Goal: Task Accomplishment & Management: Manage account settings

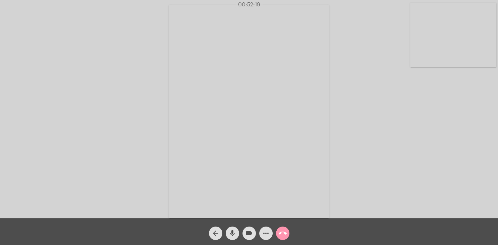
click at [367, 42] on div "Acessando Câmera e Microfone..." at bounding box center [249, 111] width 497 height 218
click at [286, 230] on mat-icon "call_end" at bounding box center [283, 233] width 8 height 8
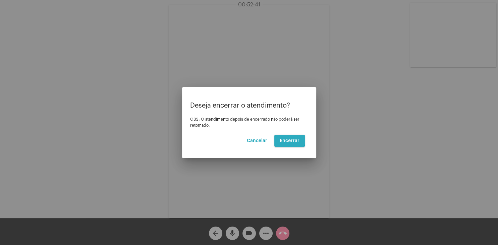
click at [285, 139] on span "Encerrar" at bounding box center [290, 141] width 20 height 5
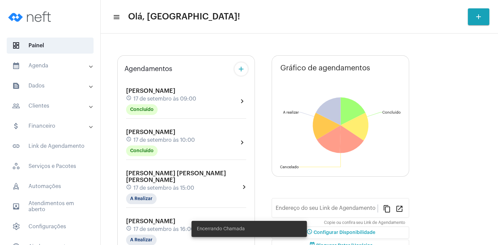
type input "[URL][DOMAIN_NAME][PERSON_NAME]"
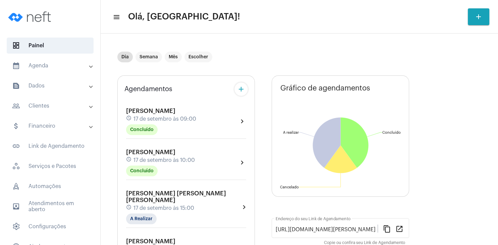
click at [417, 70] on div "Dia Semana Mês Escolher" at bounding box center [299, 57] width 364 height 34
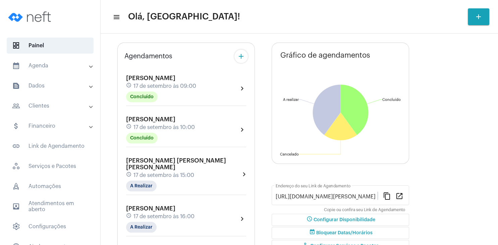
scroll to position [32, 0]
click at [169, 121] on span "[PERSON_NAME]" at bounding box center [150, 120] width 49 height 6
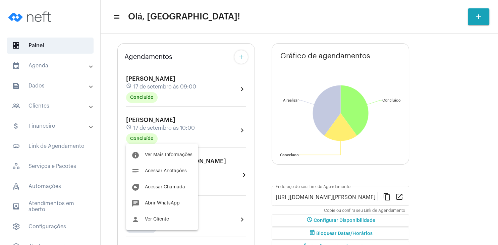
click at [164, 84] on div at bounding box center [249, 122] width 498 height 245
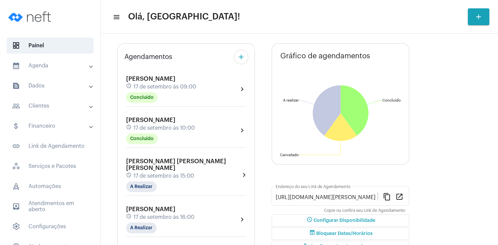
click at [164, 84] on span "17 de setembro às 09:00" at bounding box center [165, 87] width 63 height 6
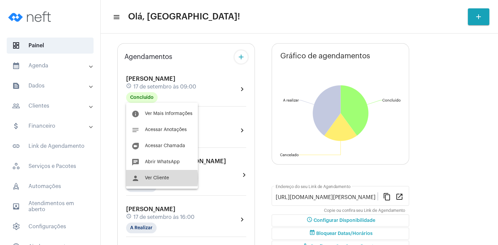
click at [158, 178] on span "Ver Cliente" at bounding box center [157, 178] width 24 height 5
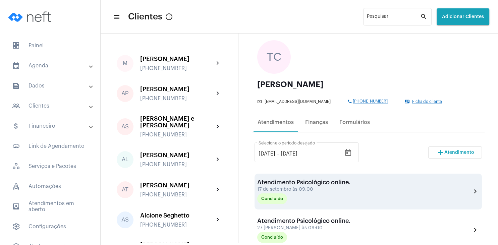
scroll to position [64, 0]
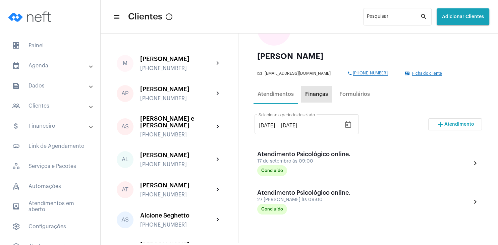
click at [317, 95] on div "Finanças" at bounding box center [316, 94] width 23 height 6
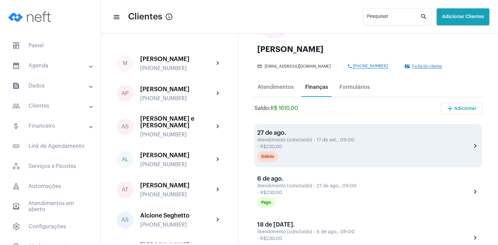
scroll to position [97, 0]
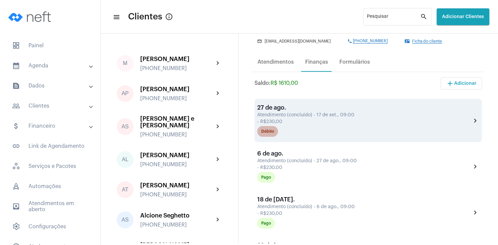
click at [269, 130] on div "Débito" at bounding box center [267, 131] width 13 height 4
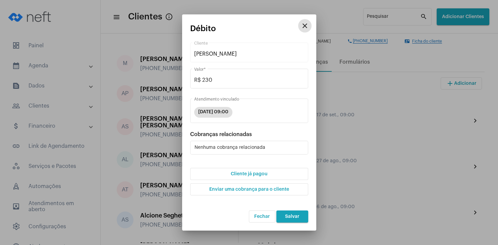
click at [249, 174] on span "Cliente já pagou" at bounding box center [249, 174] width 37 height 5
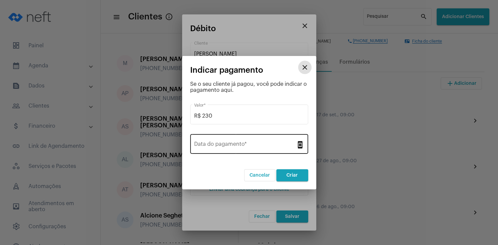
click at [239, 144] on input "Data do pagamento *" at bounding box center [245, 146] width 102 height 6
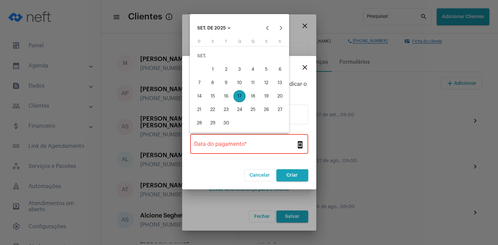
click at [241, 98] on div "17" at bounding box center [239, 96] width 12 height 12
type input "[DATE]"
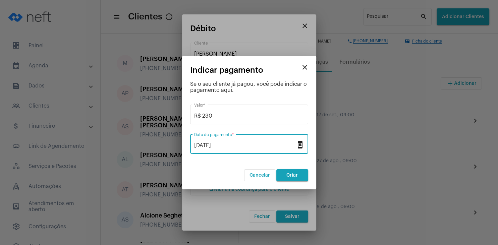
click at [291, 176] on span "Criar" at bounding box center [291, 175] width 11 height 5
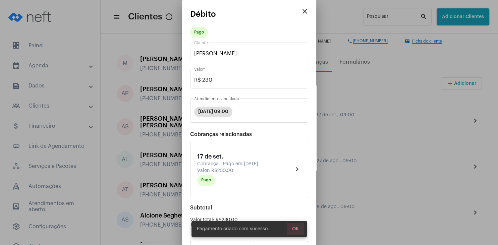
click at [298, 230] on span "OK" at bounding box center [295, 229] width 7 height 5
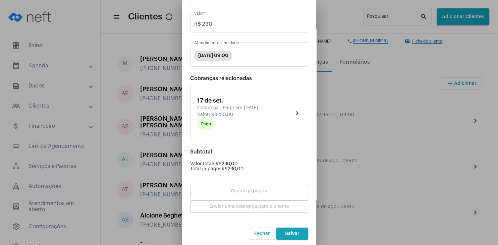
scroll to position [59, 0]
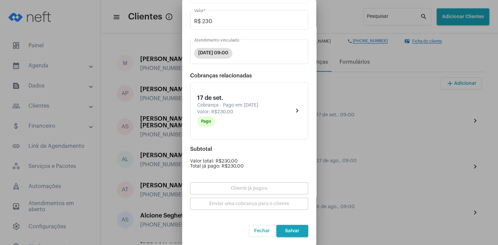
click at [295, 230] on span "Salvar" at bounding box center [292, 231] width 14 height 5
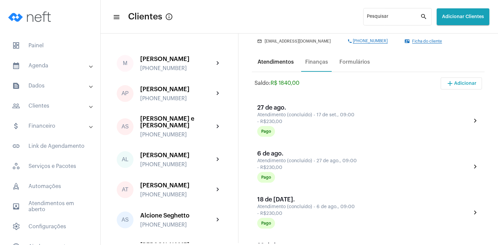
click at [278, 64] on div "Atendimentos" at bounding box center [276, 62] width 36 height 6
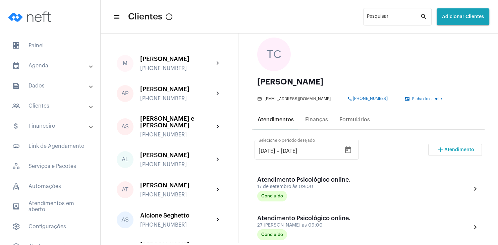
scroll to position [97, 0]
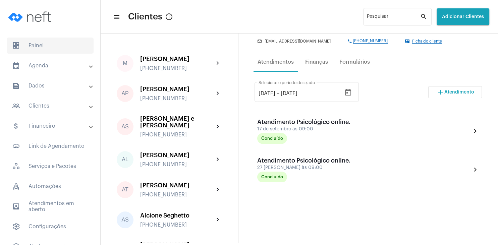
click at [35, 44] on span "dashboard Painel" at bounding box center [50, 46] width 87 height 16
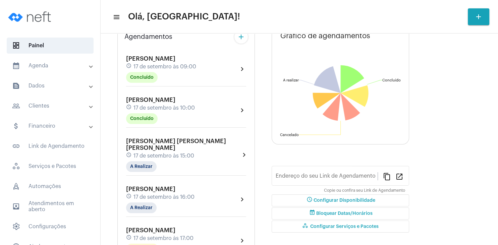
type input "[URL][DOMAIN_NAME][PERSON_NAME]"
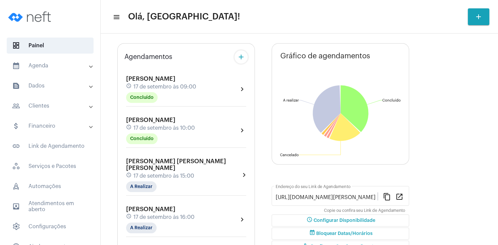
click at [176, 108] on div "[PERSON_NAME] schedule 17 de setembro às 09:00 Concluído chevron_right" at bounding box center [185, 91] width 123 height 35
click at [172, 131] on span "17 de setembro às 10:00" at bounding box center [164, 128] width 61 height 6
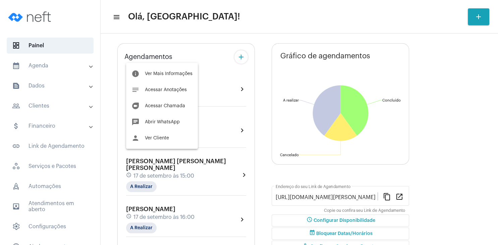
click at [173, 199] on div at bounding box center [249, 122] width 498 height 245
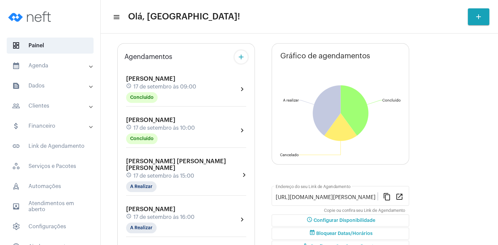
click at [174, 179] on span "17 de setembro às 15:00" at bounding box center [164, 176] width 61 height 6
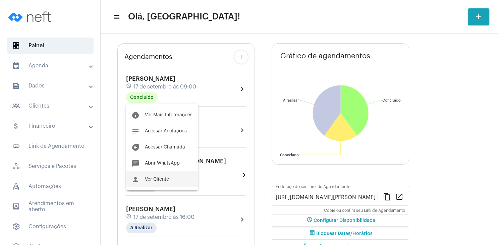
click at [170, 177] on button "person Ver Cliente" at bounding box center [162, 179] width 72 height 16
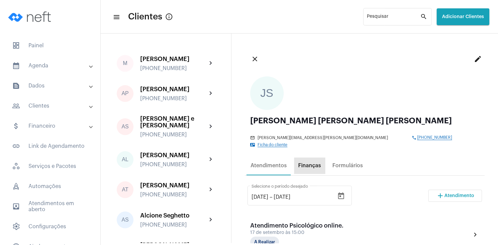
click at [318, 163] on div "Finanças" at bounding box center [309, 166] width 23 height 6
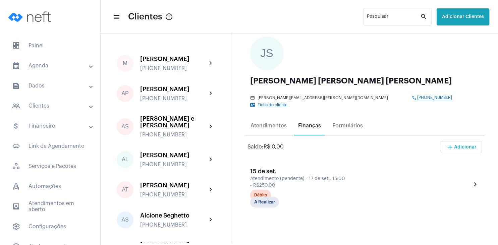
scroll to position [64, 0]
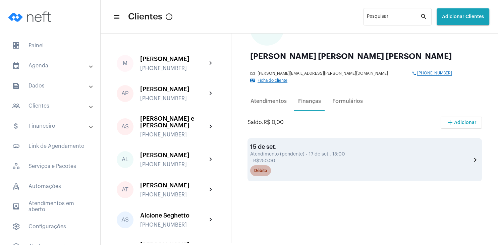
click at [267, 169] on div "Débito" at bounding box center [260, 171] width 13 height 4
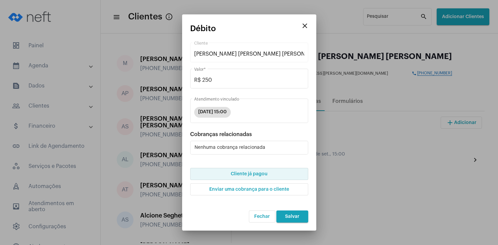
click at [256, 175] on span "Cliente já pagou" at bounding box center [249, 174] width 37 height 5
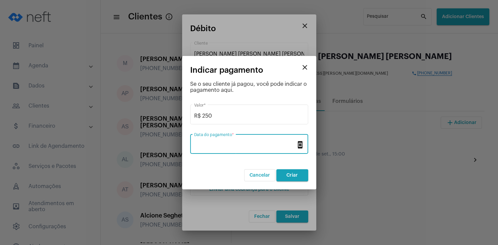
click at [234, 147] on input "Data do pagamento *" at bounding box center [245, 146] width 102 height 6
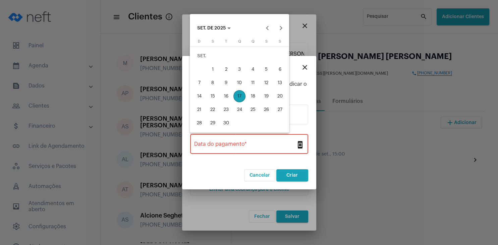
click at [241, 97] on div "17" at bounding box center [239, 96] width 12 height 12
type input "[DATE]"
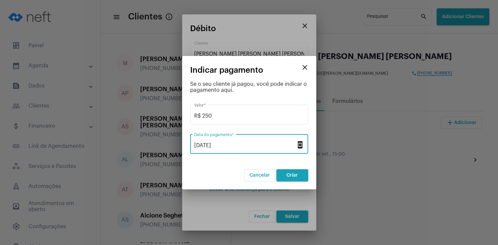
click at [291, 176] on span "Criar" at bounding box center [291, 175] width 11 height 5
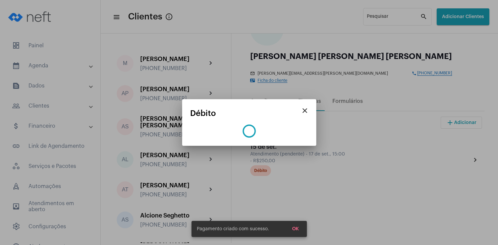
click at [295, 227] on span "OK" at bounding box center [295, 229] width 7 height 5
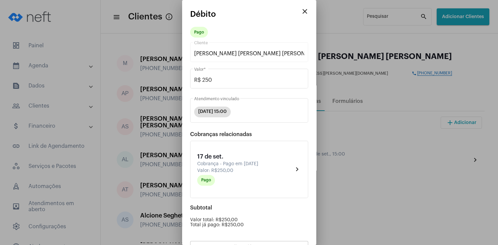
scroll to position [59, 0]
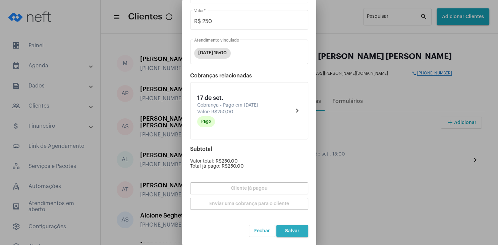
click at [295, 227] on button "Salvar" at bounding box center [292, 231] width 32 height 12
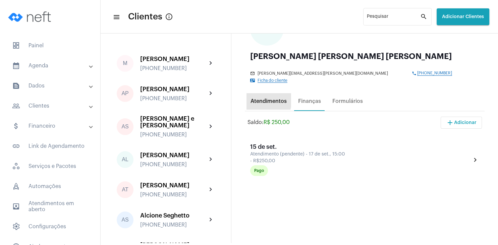
click at [263, 98] on div "Atendimentos" at bounding box center [269, 101] width 36 height 6
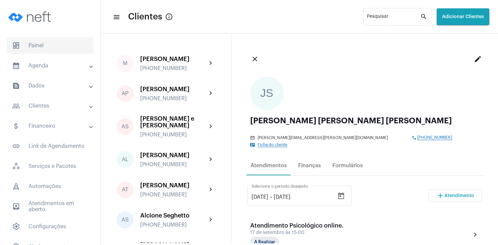
click at [58, 49] on span "dashboard Painel" at bounding box center [50, 46] width 87 height 16
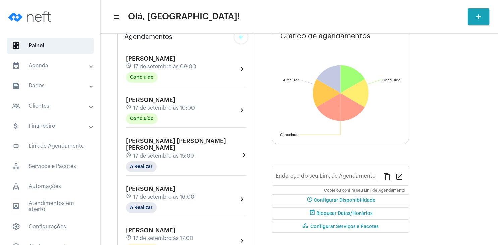
type input "[URL][DOMAIN_NAME][PERSON_NAME]"
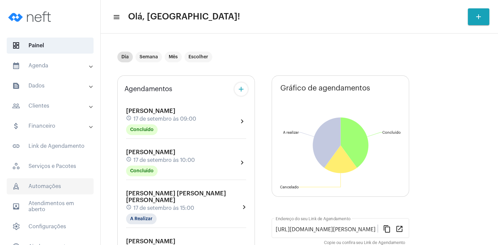
click at [65, 184] on span "rocket_outlined Automações" at bounding box center [50, 186] width 87 height 16
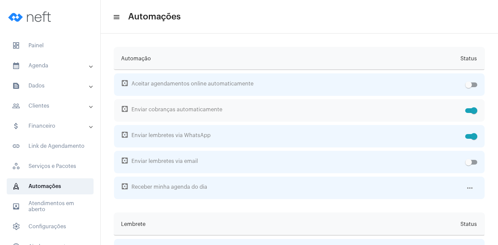
click at [467, 112] on span at bounding box center [471, 110] width 12 height 5
click at [468, 113] on input "checkbox" at bounding box center [468, 113] width 0 height 0
checkbox input "false"
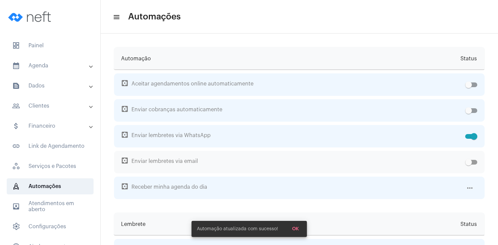
click at [475, 162] on span at bounding box center [471, 162] width 12 height 5
click at [469, 165] on input "checkbox" at bounding box center [468, 165] width 0 height 0
checkbox input "true"
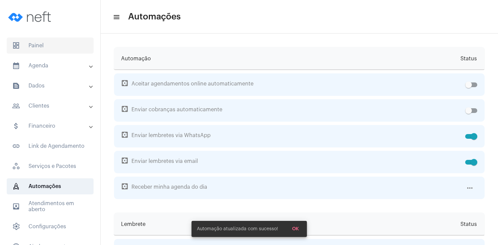
click at [25, 47] on span "dashboard Painel" at bounding box center [50, 46] width 87 height 16
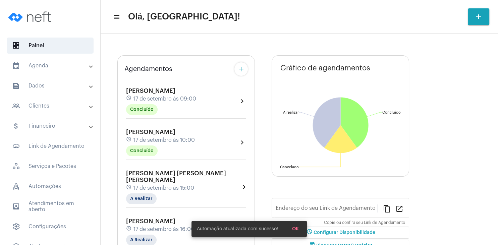
type input "[URL][DOMAIN_NAME][PERSON_NAME]"
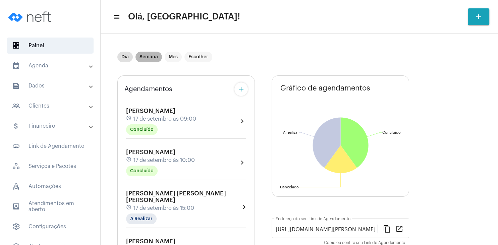
click at [148, 55] on mat-chip "Semana" at bounding box center [149, 57] width 26 height 11
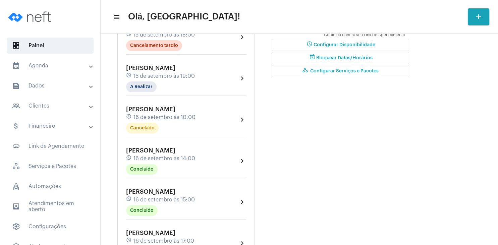
scroll to position [225, 0]
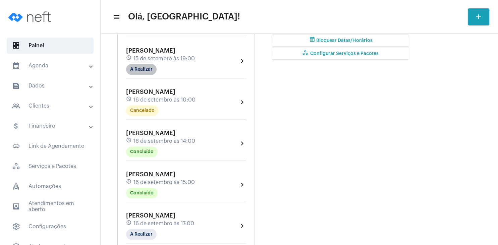
click at [147, 70] on mat-chip "A Realizar" at bounding box center [141, 69] width 31 height 11
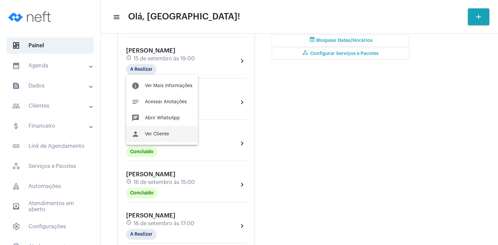
click at [170, 133] on button "person Ver Cliente" at bounding box center [162, 134] width 72 height 16
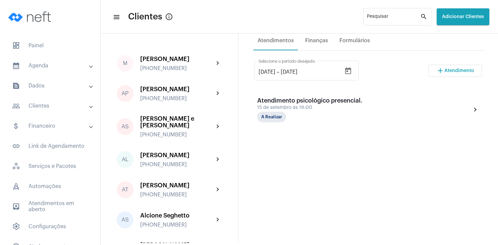
scroll to position [97, 0]
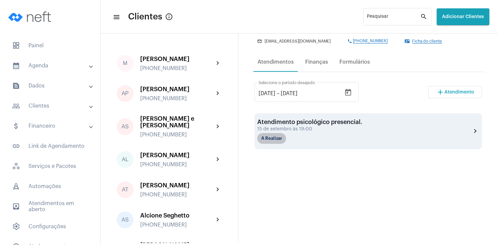
click at [274, 141] on mat-chip "A Realizar" at bounding box center [271, 138] width 29 height 11
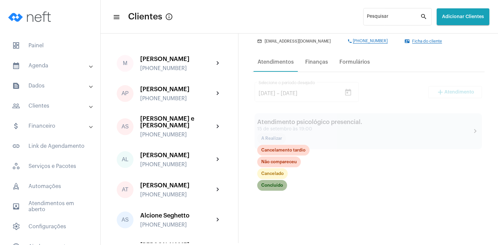
click at [276, 186] on mat-chip "Concluído" at bounding box center [272, 185] width 30 height 11
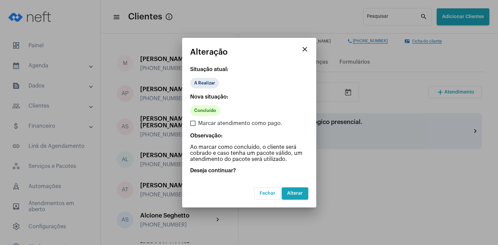
click at [293, 193] on span "Alterar" at bounding box center [295, 193] width 16 height 5
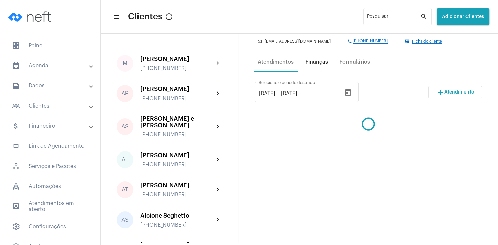
click at [315, 59] on div "Finanças" at bounding box center [316, 62] width 31 height 16
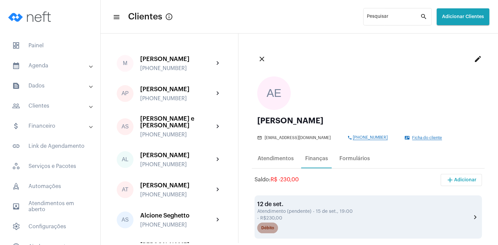
click at [269, 227] on div "Débito" at bounding box center [267, 228] width 13 height 4
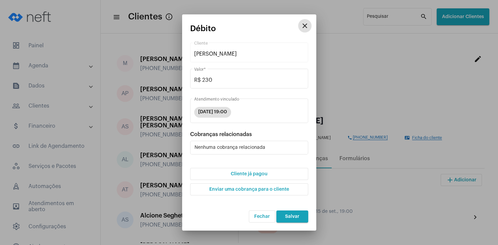
click at [251, 174] on span "Cliente já pagou" at bounding box center [249, 174] width 37 height 5
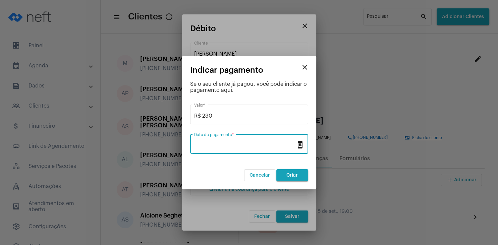
click at [226, 143] on input "Data do pagamento *" at bounding box center [245, 146] width 102 height 6
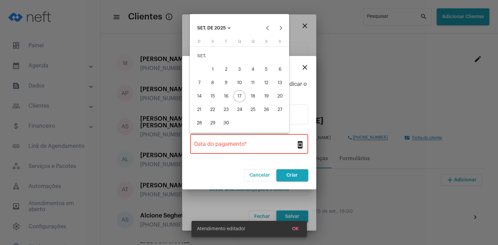
click at [227, 96] on div "16" at bounding box center [226, 96] width 12 height 12
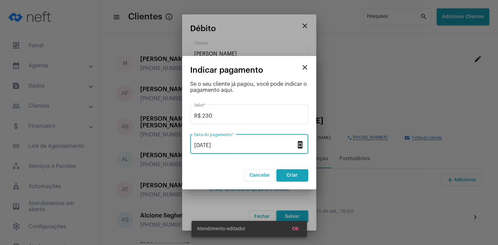
click at [238, 154] on div "[DATE] Data do pagamento * book_online" at bounding box center [249, 147] width 118 height 27
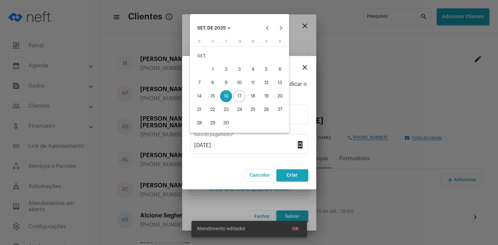
click at [212, 98] on div "15" at bounding box center [213, 96] width 12 height 12
type input "[DATE]"
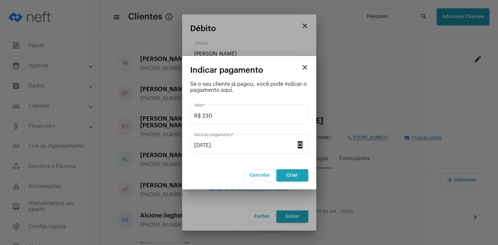
click at [291, 174] on span "Criar" at bounding box center [291, 175] width 11 height 5
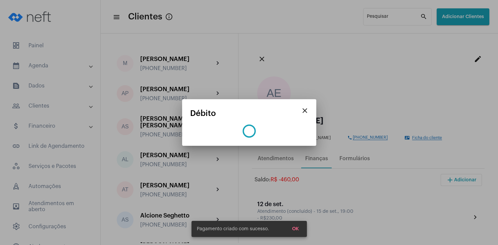
click at [295, 229] on span "OK" at bounding box center [295, 229] width 7 height 5
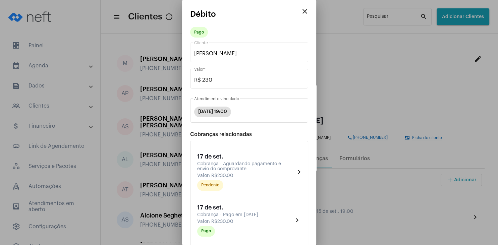
scroll to position [110, 0]
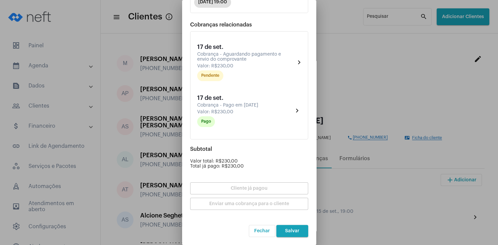
click at [296, 233] on span "Salvar" at bounding box center [292, 231] width 14 height 5
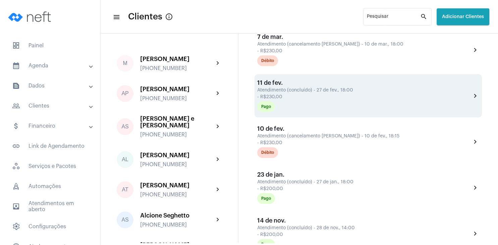
scroll to position [612, 0]
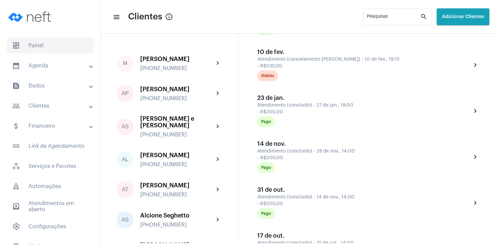
click at [30, 46] on span "dashboard Painel" at bounding box center [50, 46] width 87 height 16
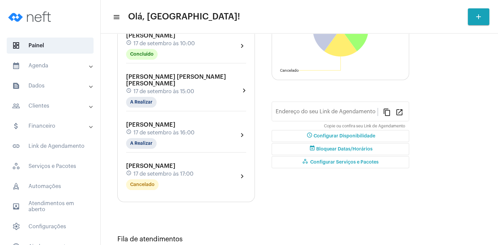
type input "[URL][DOMAIN_NAME][PERSON_NAME]"
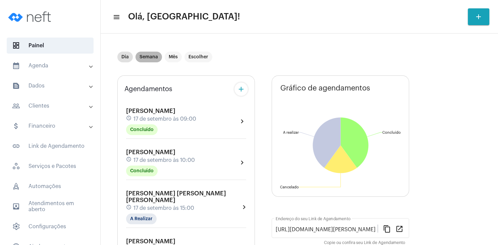
drag, startPoint x: 152, startPoint y: 55, endPoint x: 153, endPoint y: 59, distance: 3.8
click at [152, 54] on mat-chip "Semana" at bounding box center [149, 57] width 26 height 11
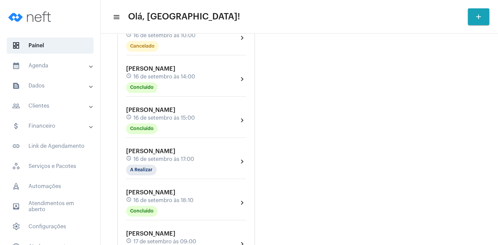
scroll to position [322, 0]
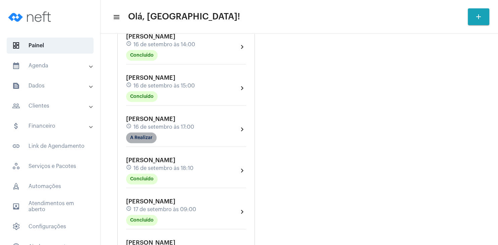
click at [127, 141] on mat-chip "A Realizar" at bounding box center [141, 137] width 31 height 11
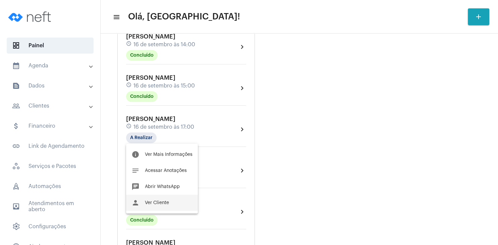
click at [158, 207] on button "person Ver Cliente" at bounding box center [162, 203] width 72 height 16
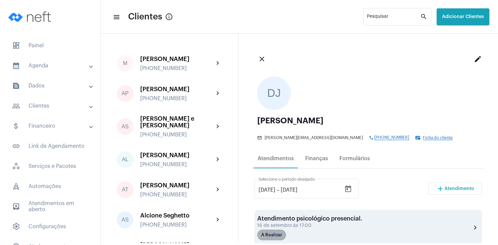
click at [275, 234] on mat-chip "A Realizar" at bounding box center [271, 235] width 29 height 11
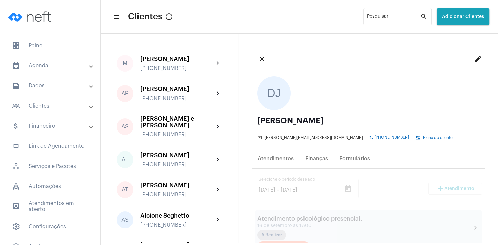
scroll to position [97, 0]
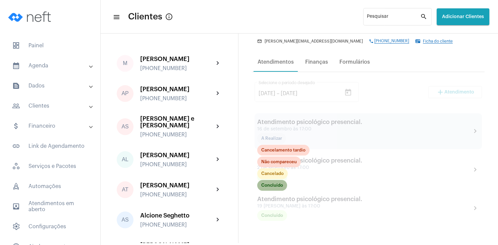
click at [273, 188] on mat-chip "Concluído" at bounding box center [272, 185] width 30 height 11
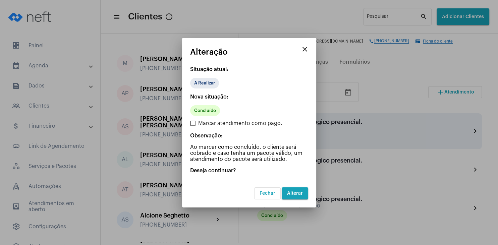
click at [293, 191] on span "Alterar" at bounding box center [295, 193] width 16 height 5
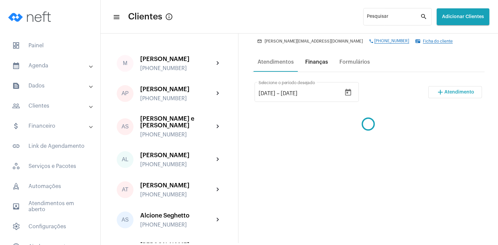
click at [316, 60] on div "Finanças" at bounding box center [316, 62] width 23 height 6
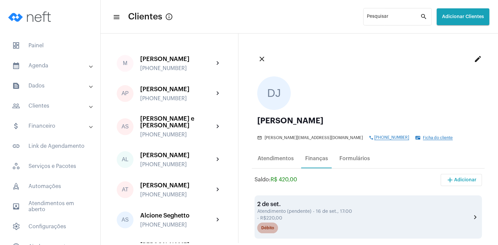
click at [268, 229] on div "Débito" at bounding box center [267, 228] width 13 height 4
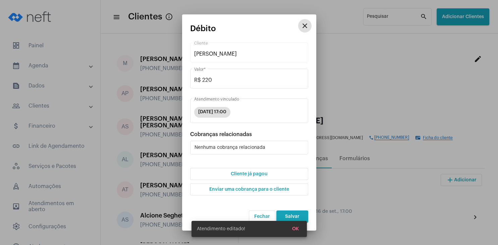
click at [261, 171] on button "Cliente já pagou" at bounding box center [249, 174] width 118 height 12
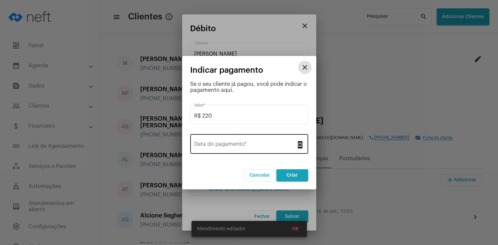
click at [229, 145] on input "Data do pagamento *" at bounding box center [245, 146] width 102 height 6
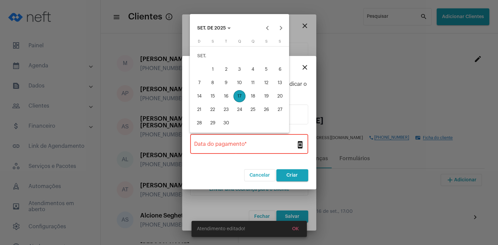
click at [225, 97] on div "16" at bounding box center [226, 96] width 12 height 12
type input "[DATE]"
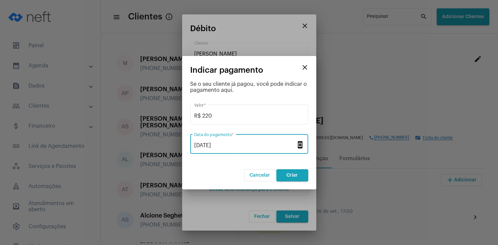
click at [291, 175] on span "Criar" at bounding box center [291, 175] width 11 height 5
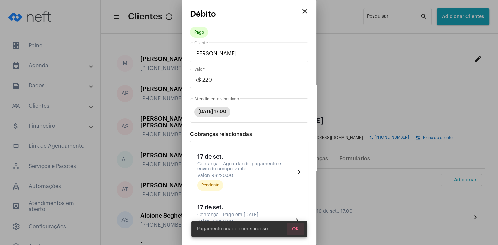
click at [299, 229] on button "OK" at bounding box center [295, 229] width 17 height 12
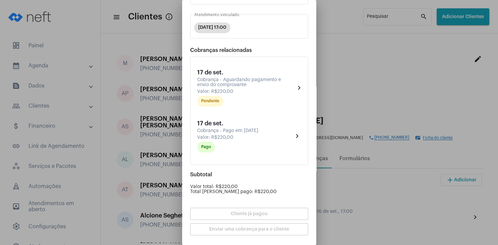
scroll to position [97, 0]
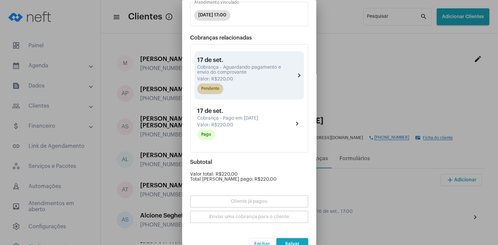
click at [214, 90] on mat-chip "Pendente" at bounding box center [210, 89] width 26 height 11
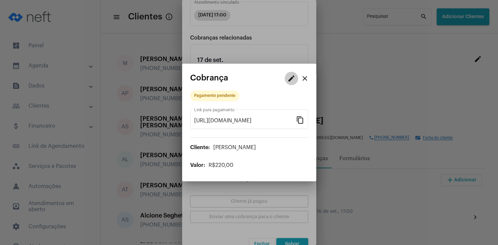
click at [293, 79] on mat-icon "edit" at bounding box center [291, 78] width 8 height 8
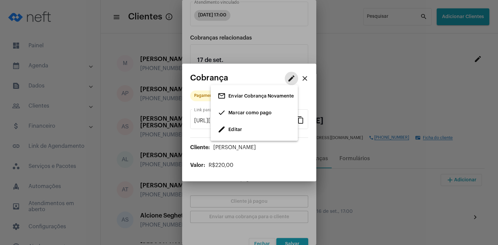
click at [241, 129] on span "Editar" at bounding box center [234, 129] width 13 height 5
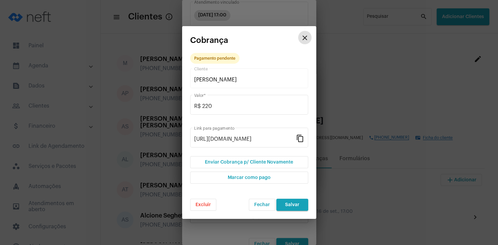
click at [258, 180] on span "Marcar como pago" at bounding box center [249, 177] width 43 height 5
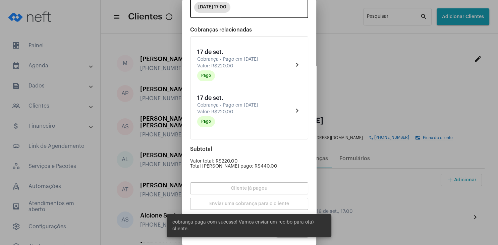
scroll to position [0, 0]
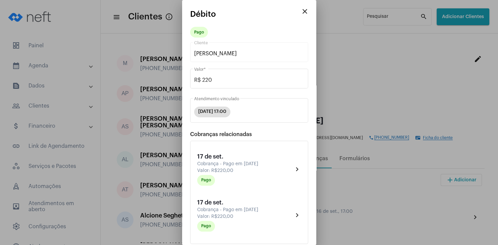
click at [307, 12] on mat-icon "close" at bounding box center [305, 11] width 8 height 8
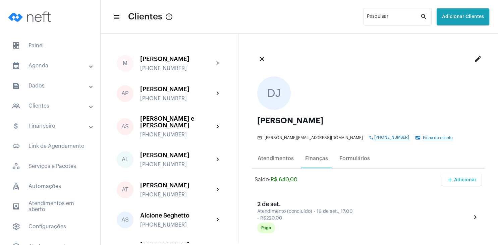
scroll to position [32, 0]
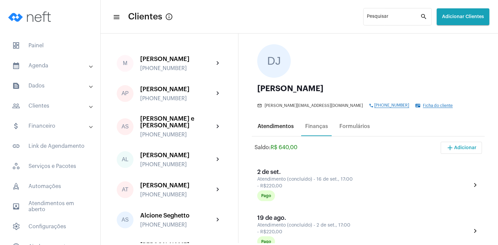
click at [283, 131] on div "Atendimentos" at bounding box center [276, 126] width 44 height 16
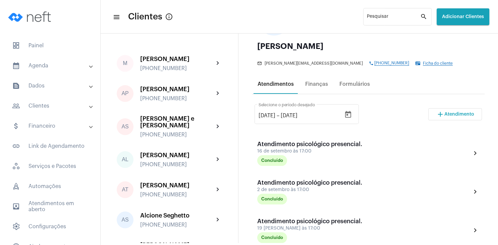
scroll to position [97, 0]
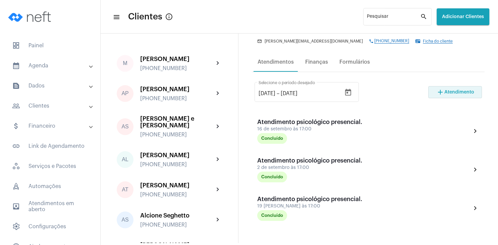
click at [450, 93] on span "Atendimento" at bounding box center [459, 92] width 30 height 5
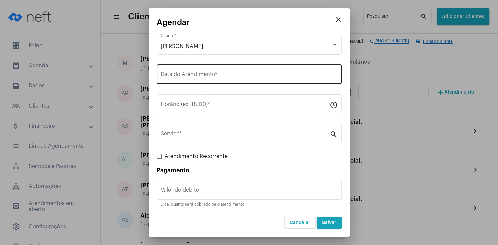
click at [191, 72] on div "Data do Atendimento *" at bounding box center [249, 73] width 177 height 21
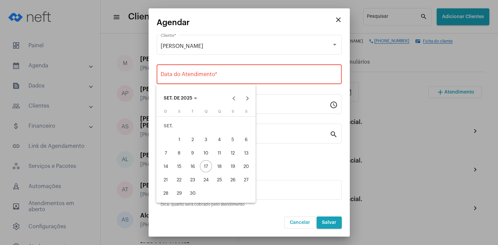
click at [193, 197] on div "30" at bounding box center [192, 193] width 12 height 12
type input "[DATE]"
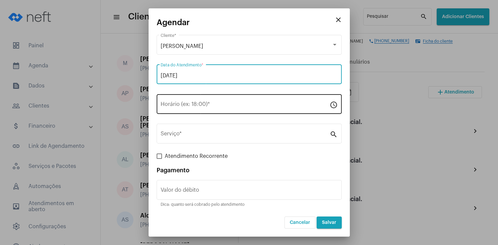
click at [196, 109] on div "Horário (ex: 18:00) *" at bounding box center [245, 103] width 169 height 21
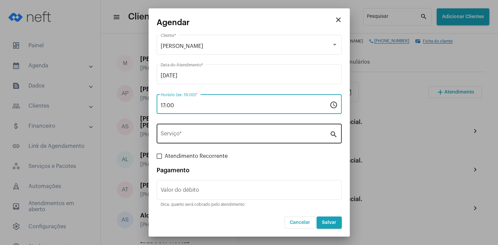
type input "17:00"
click at [198, 136] on input "Serviço *" at bounding box center [245, 135] width 169 height 6
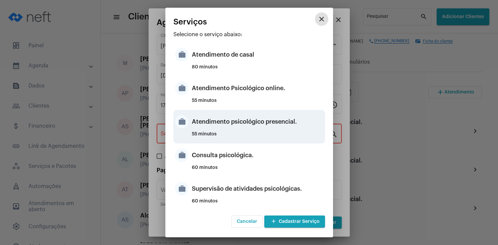
click at [257, 125] on div "Atendimento psicológico presencial." at bounding box center [257, 122] width 131 height 20
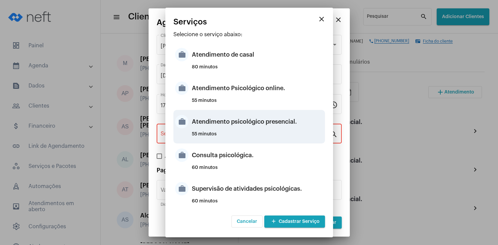
type input "Atendimento psicológico presencial."
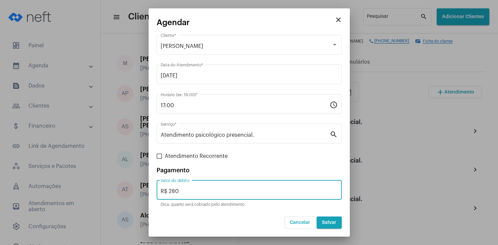
click at [187, 190] on input "R$ 280" at bounding box center [249, 192] width 177 height 6
type input "R$ 220"
click at [330, 221] on span "Salvar" at bounding box center [329, 222] width 14 height 5
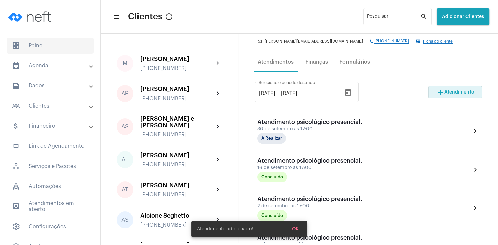
click at [51, 48] on span "dashboard Painel" at bounding box center [50, 46] width 87 height 16
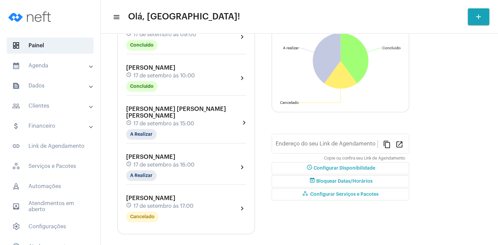
type input "[URL][DOMAIN_NAME][PERSON_NAME]"
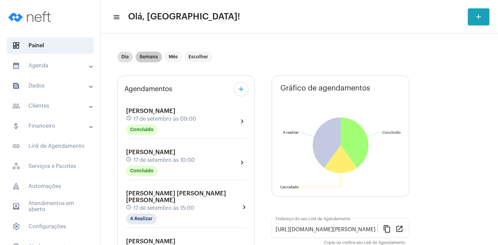
click at [146, 58] on mat-chip "Semana" at bounding box center [149, 57] width 26 height 11
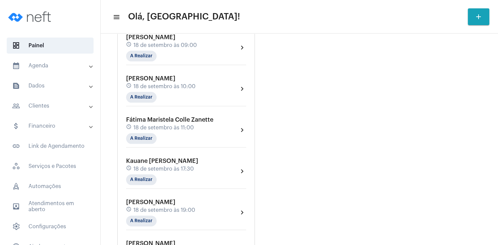
scroll to position [805, 0]
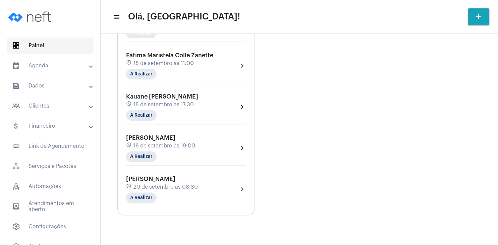
click at [44, 47] on span "dashboard Painel" at bounding box center [50, 46] width 87 height 16
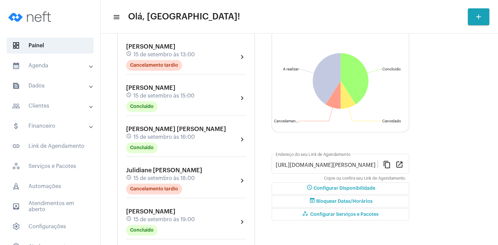
scroll to position [0, 0]
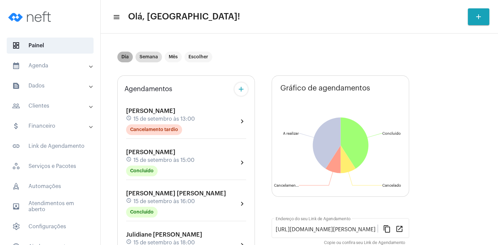
click at [125, 59] on mat-chip "Dia" at bounding box center [124, 57] width 15 height 11
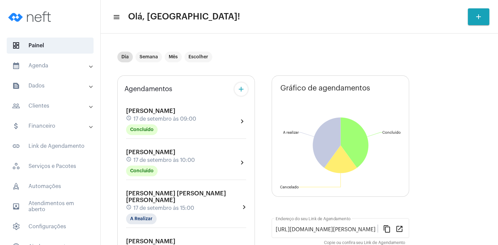
scroll to position [97, 0]
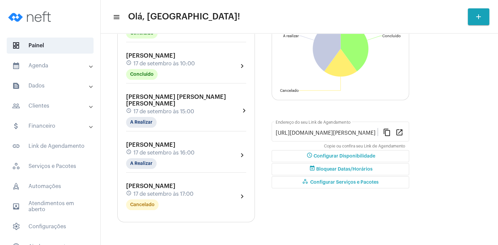
click at [168, 142] on span "[PERSON_NAME]" at bounding box center [150, 145] width 49 height 6
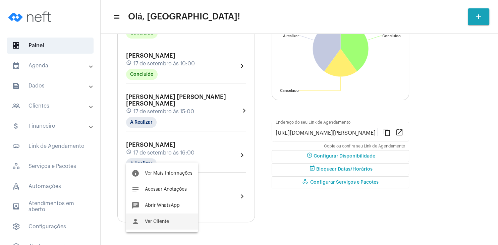
click at [169, 217] on button "person Ver Cliente" at bounding box center [162, 222] width 72 height 16
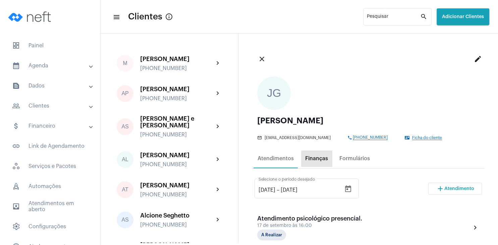
click at [318, 158] on div "Finanças" at bounding box center [316, 159] width 23 height 6
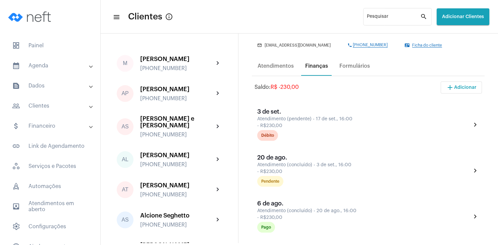
scroll to position [97, 0]
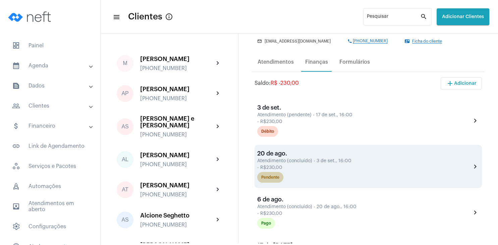
click at [281, 179] on mat-chip "Pendente" at bounding box center [270, 177] width 26 height 11
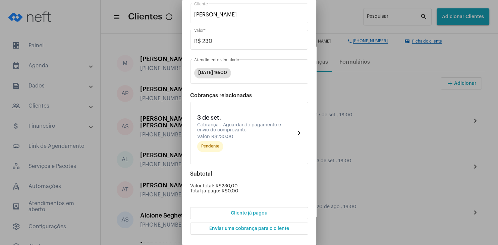
scroll to position [64, 0]
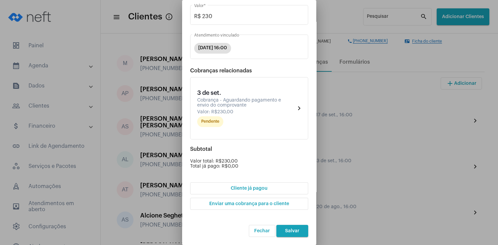
click at [246, 189] on span "Cliente já pagou" at bounding box center [249, 188] width 37 height 5
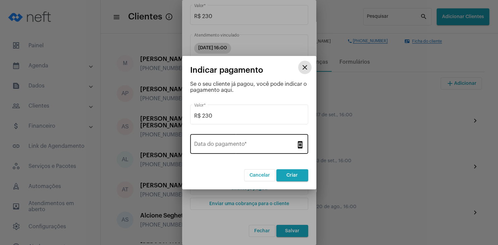
click at [229, 145] on input "Data do pagamento *" at bounding box center [245, 146] width 102 height 6
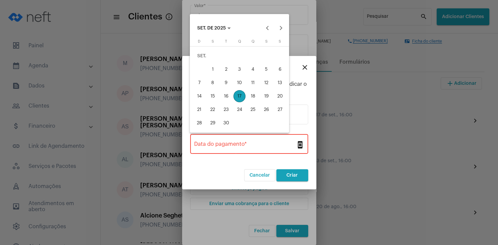
click at [254, 84] on div "11" at bounding box center [253, 83] width 12 height 12
type input "[DATE]"
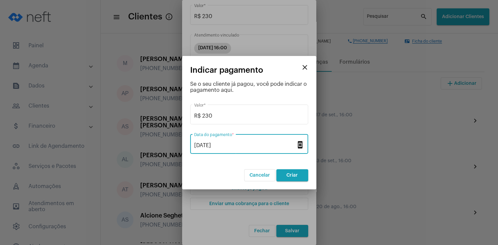
click at [292, 174] on span "Criar" at bounding box center [291, 175] width 11 height 5
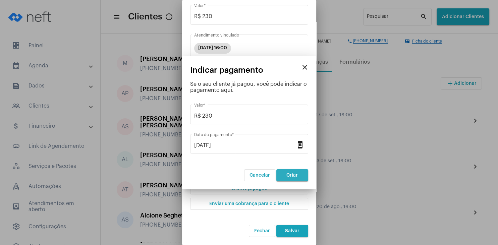
scroll to position [0, 0]
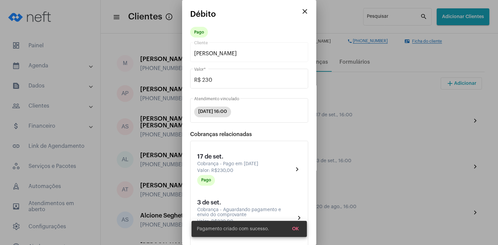
click at [295, 229] on span "OK" at bounding box center [295, 229] width 7 height 5
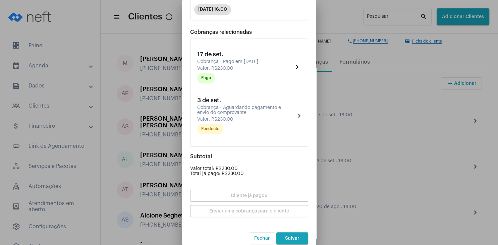
scroll to position [110, 0]
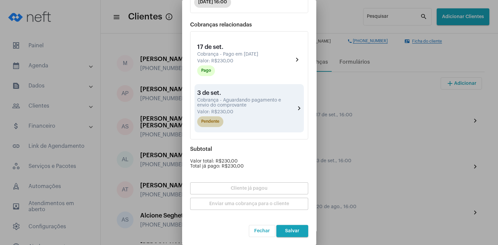
click at [215, 126] on mat-chip "Pendente" at bounding box center [210, 121] width 26 height 11
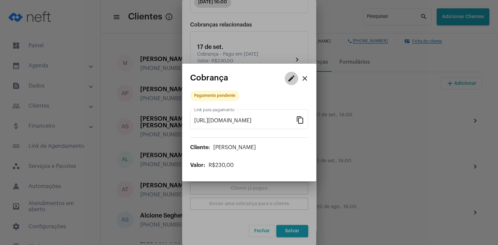
click at [293, 80] on mat-icon "edit" at bounding box center [291, 78] width 8 height 8
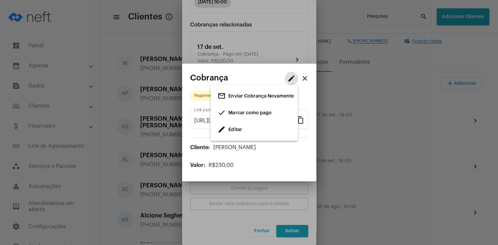
click at [241, 115] on span "Marcar como pago" at bounding box center [249, 113] width 43 height 5
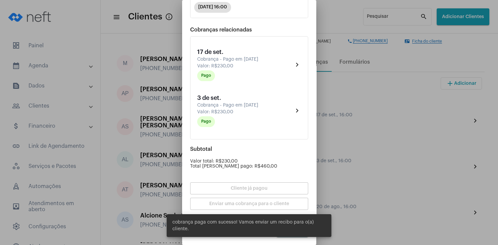
scroll to position [105, 0]
click at [291, 156] on div "Subtotal Valor total: R$230,00 Total [PERSON_NAME] pago: R$460,00" at bounding box center [249, 157] width 118 height 23
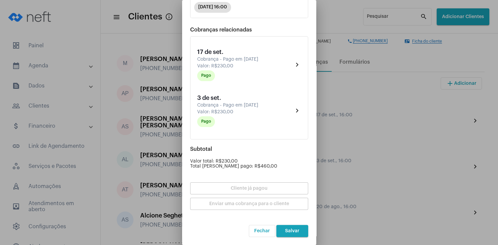
click at [291, 230] on span "Salvar" at bounding box center [292, 231] width 14 height 5
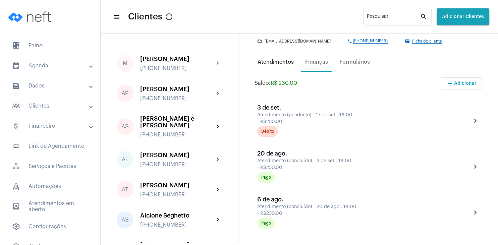
click at [278, 68] on div "Atendimentos" at bounding box center [276, 62] width 44 height 16
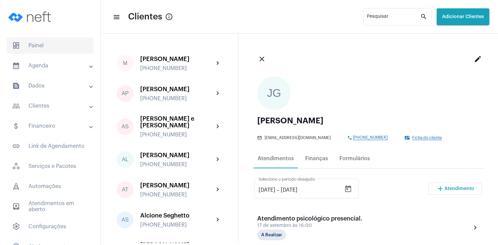
click at [52, 47] on span "dashboard Painel" at bounding box center [50, 46] width 87 height 16
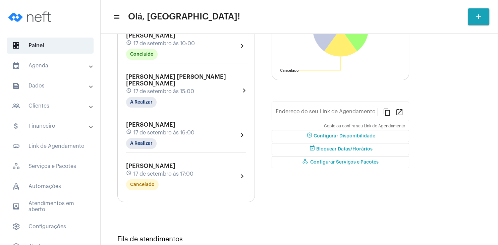
type input "[URL][DOMAIN_NAME][PERSON_NAME]"
